Goal: Transaction & Acquisition: Book appointment/travel/reservation

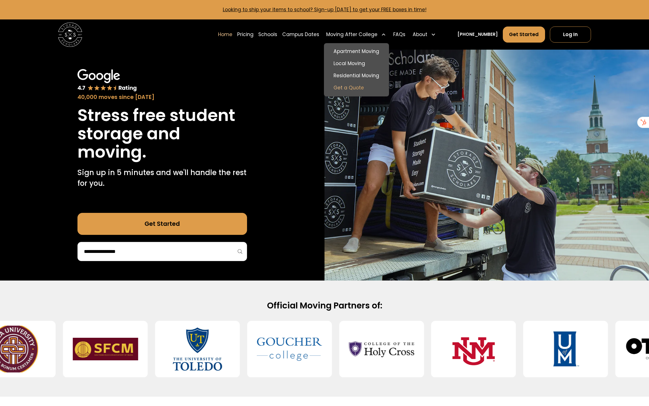
click at [369, 89] on link "Get a Quote" at bounding box center [356, 88] width 60 height 12
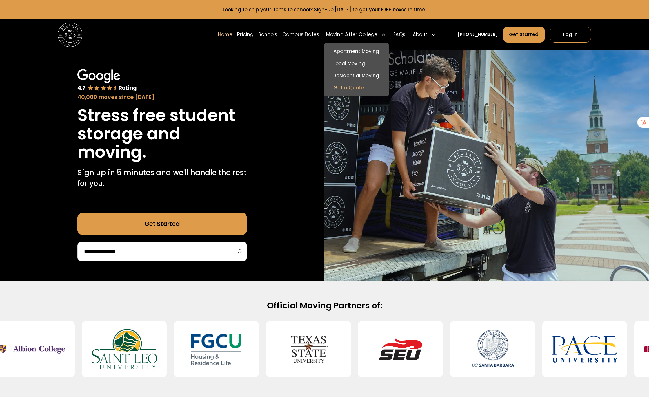
click at [352, 86] on link "Get a Quote" at bounding box center [356, 88] width 60 height 12
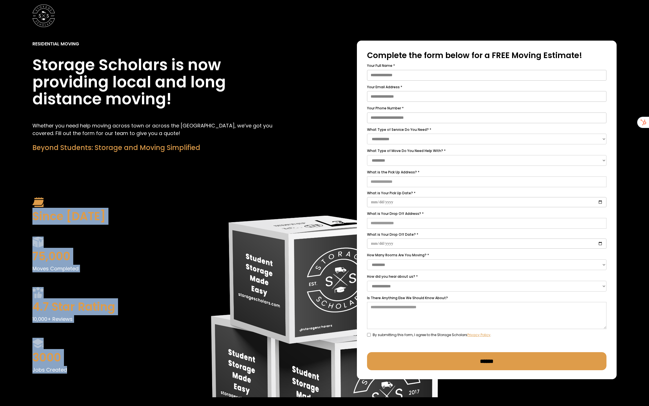
drag, startPoint x: 23, startPoint y: 219, endPoint x: 60, endPoint y: 379, distance: 164.4
click at [61, 380] on div "**********" at bounding box center [324, 215] width 649 height 366
click at [51, 9] on img "home" at bounding box center [43, 16] width 23 height 23
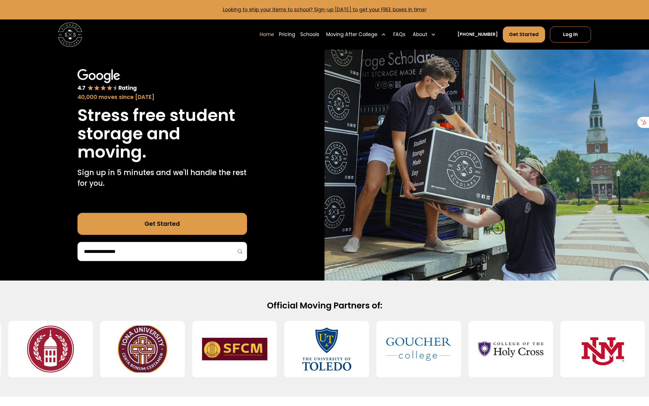
click at [388, 34] on div "Moving After College" at bounding box center [356, 34] width 65 height 17
